Goal: Information Seeking & Learning: Learn about a topic

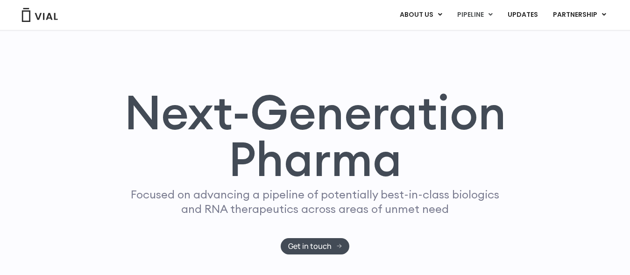
scroll to position [571, 0]
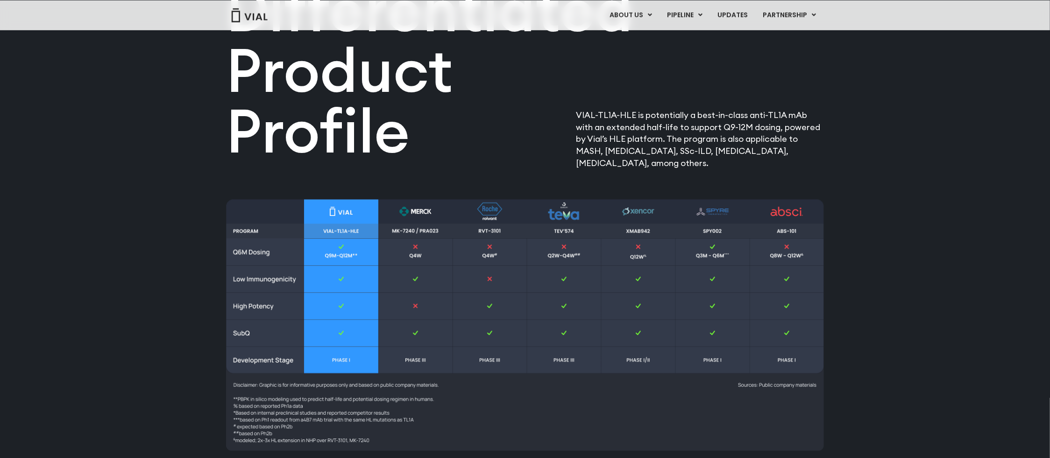
scroll to position [1160, 0]
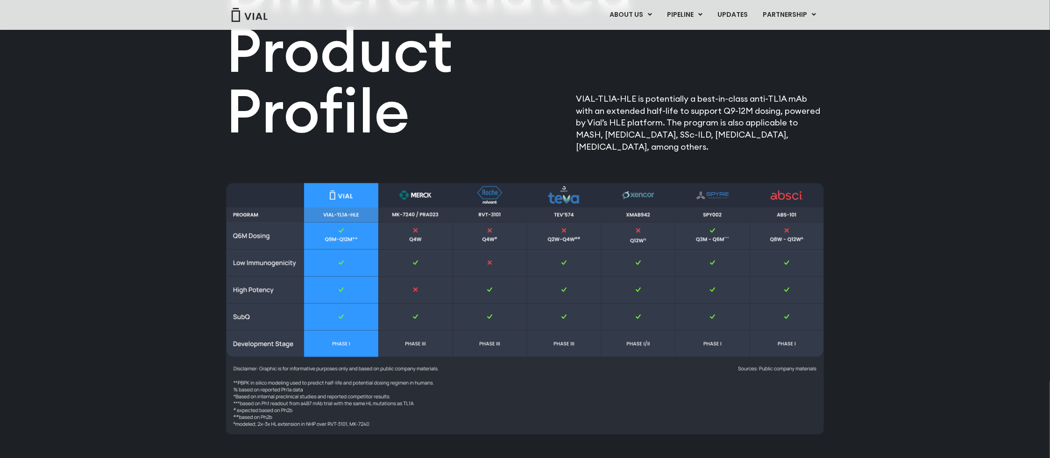
click at [366, 104] on h2 "Differentiated Product Profile​" at bounding box center [424, 50] width 397 height 182
drag, startPoint x: 440, startPoint y: 118, endPoint x: 496, endPoint y: 118, distance: 56.0
click at [440, 118] on h2 "Differentiated Product Profile​" at bounding box center [424, 50] width 397 height 182
click at [606, 118] on p "VIAL-TL1A-HLE is potentially a best-in-class anti-TL1A mAb with an extended hal…" at bounding box center [700, 123] width 248 height 60
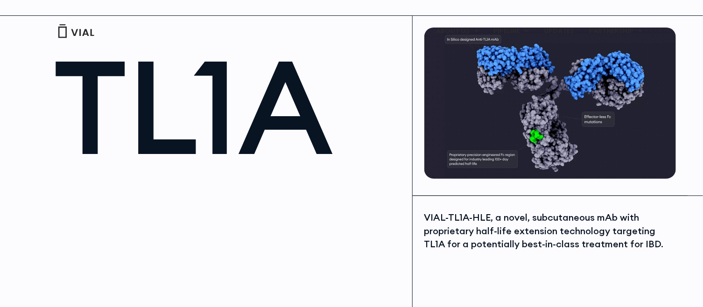
scroll to position [0, 0]
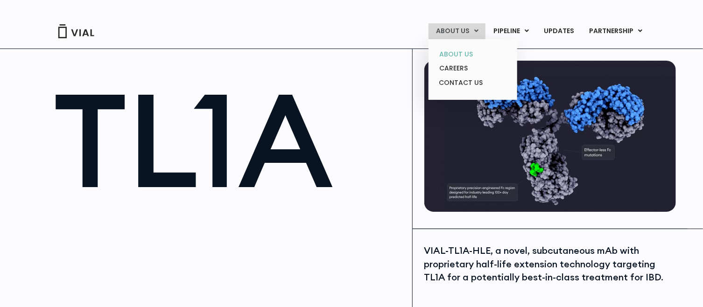
click at [460, 53] on link "ABOUT US" at bounding box center [473, 54] width 82 height 14
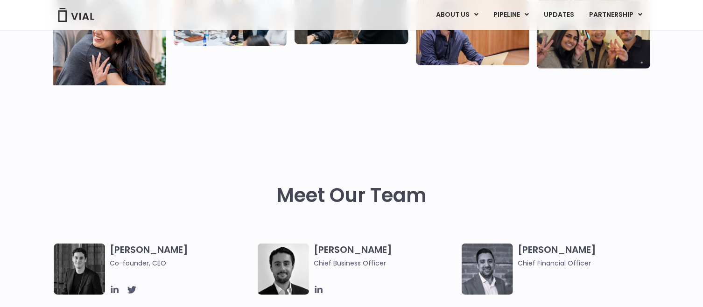
scroll to position [400, 0]
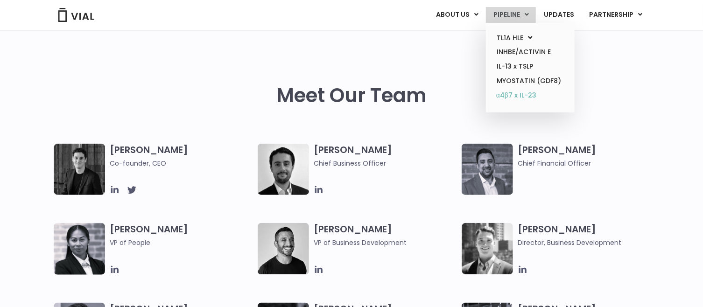
click at [511, 92] on link "α4β7 x IL-23" at bounding box center [530, 95] width 82 height 15
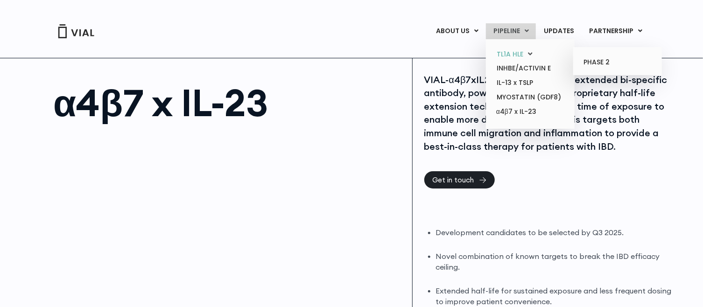
click at [513, 53] on link "TL1A HLE" at bounding box center [530, 54] width 82 height 14
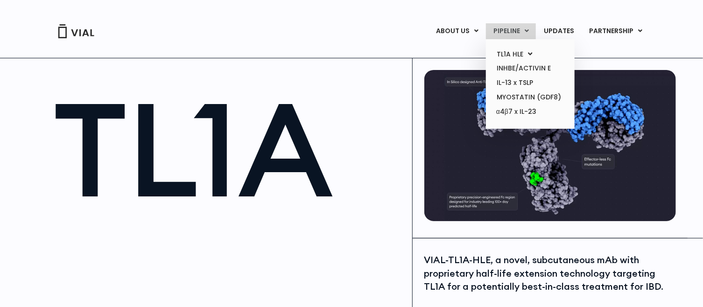
click at [512, 28] on link "PIPELINE" at bounding box center [511, 31] width 50 height 16
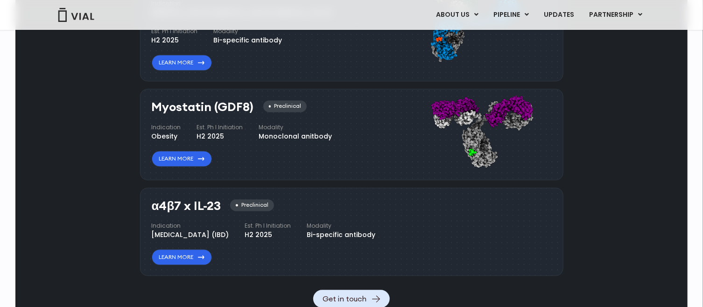
scroll to position [1014, 0]
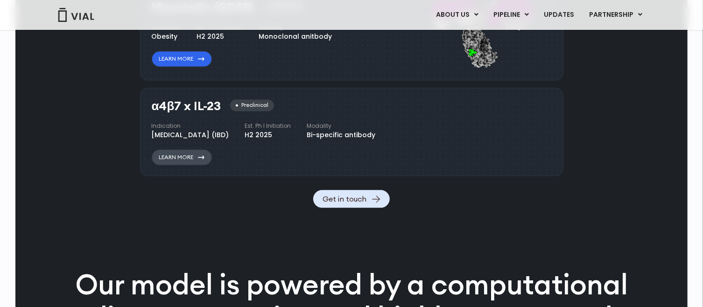
click at [187, 165] on link "Learn More" at bounding box center [182, 157] width 60 height 16
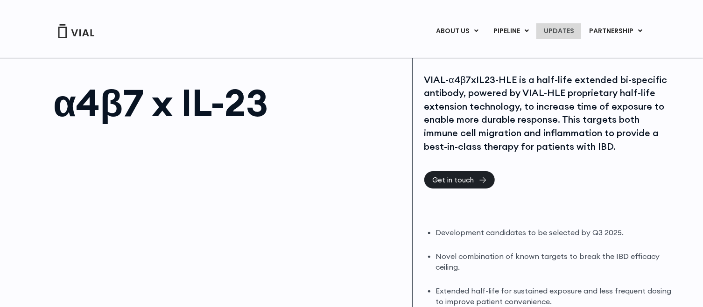
click at [560, 28] on link "UPDATES" at bounding box center [558, 31] width 45 height 16
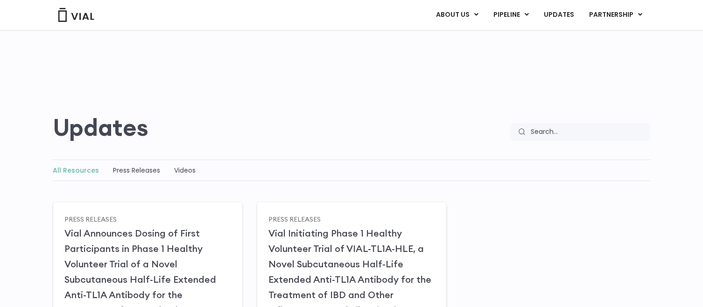
scroll to position [100, 0]
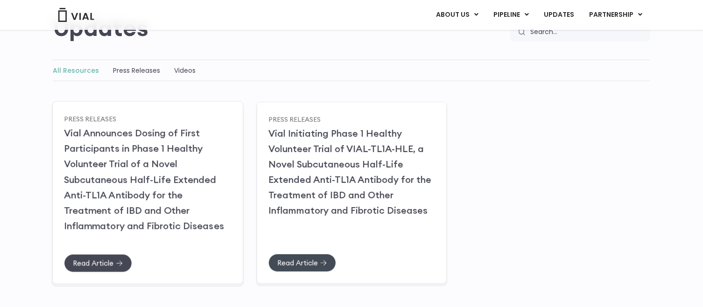
click at [102, 260] on span "Read Article" at bounding box center [93, 263] width 41 height 7
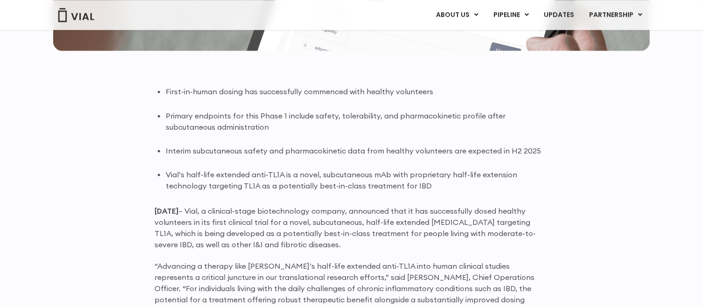
scroll to position [550, 0]
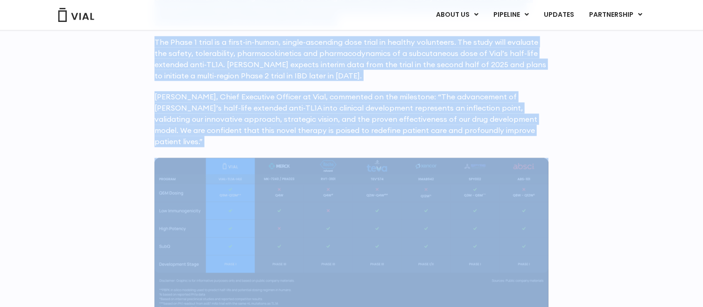
scroll to position [856, 0]
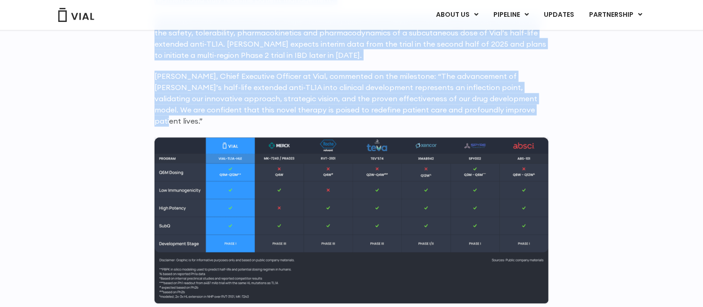
drag, startPoint x: 158, startPoint y: 84, endPoint x: 459, endPoint y: 120, distance: 303.8
click at [474, 118] on div "First-in-human dosing has successfully commenced with healthy volunteers Primar…" at bounding box center [352, 195] width 394 height 840
copy div "Lorem-ip-dolor sitame con adipiscingel seddoeius temp incidid utlaboreet Dolore…"
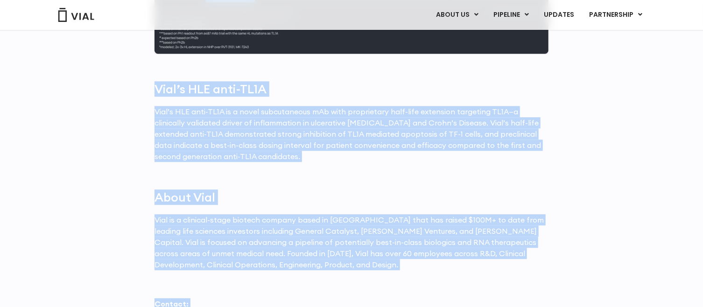
scroll to position [1263, 0]
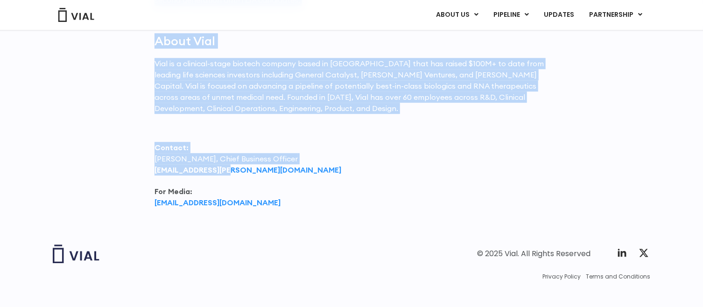
drag, startPoint x: 137, startPoint y: 82, endPoint x: 240, endPoint y: 162, distance: 130.8
copy div "Lore’i DOL sita-CO0A Elit’s DOE temp-IN3U la e dolor magnaaliquae aDm veni quis…"
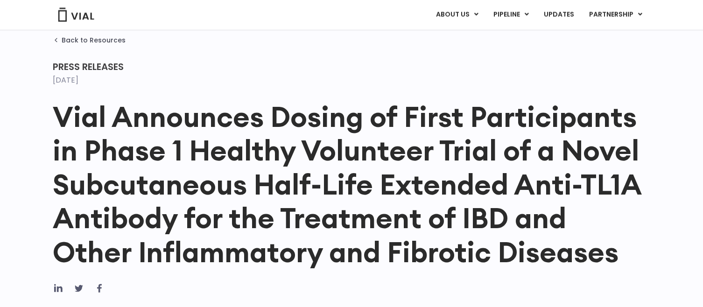
scroll to position [12, 0]
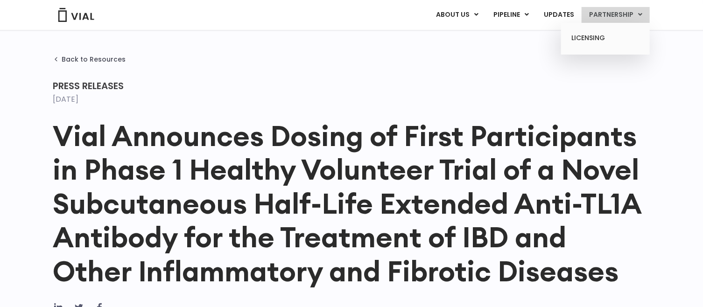
click at [616, 13] on link "PARTNERSHIP" at bounding box center [616, 15] width 68 height 16
click at [591, 35] on link "LICENSING" at bounding box center [605, 38] width 82 height 15
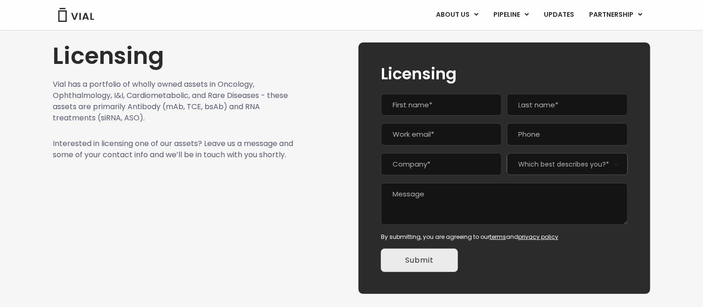
scroll to position [116, 0]
